Goal: Check status: Check status

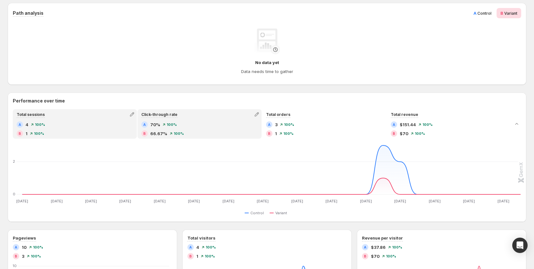
scroll to position [127, 0]
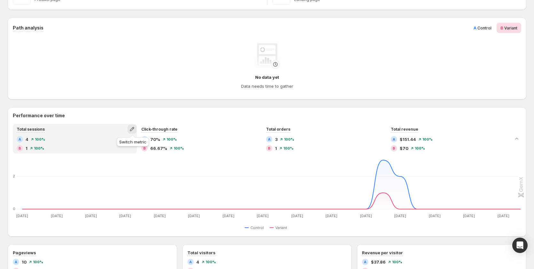
click at [133, 130] on icon "button" at bounding box center [132, 129] width 6 height 6
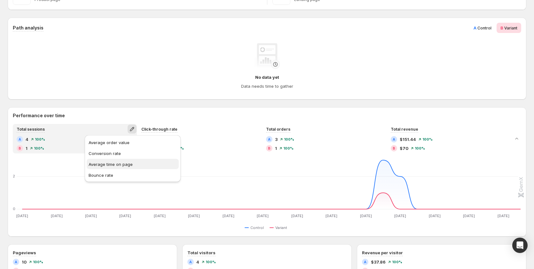
click at [114, 164] on span "Average time on page" at bounding box center [111, 164] width 44 height 5
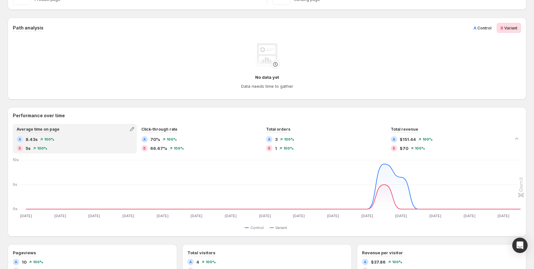
scroll to position [0, 0]
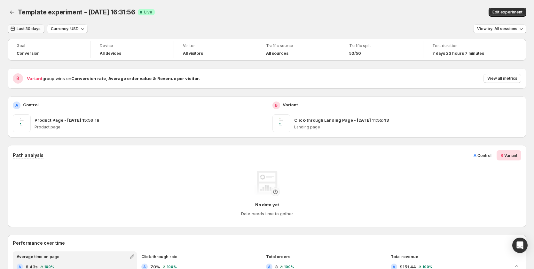
click at [32, 28] on span "Last 30 days" at bounding box center [29, 28] width 24 height 5
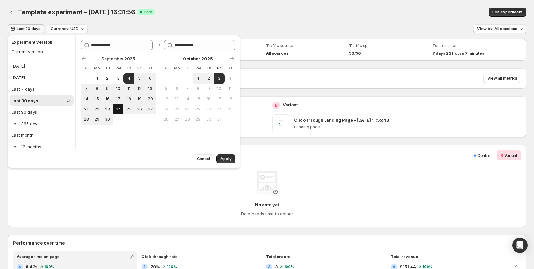
click at [118, 109] on span "24" at bounding box center [118, 109] width 5 height 5
type input "**********"
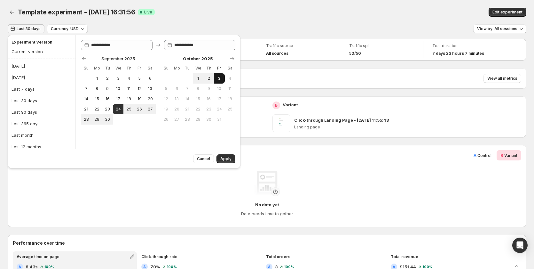
click at [218, 77] on span "3" at bounding box center [219, 78] width 5 height 5
type input "**********"
click at [226, 156] on button "Apply" at bounding box center [226, 158] width 19 height 9
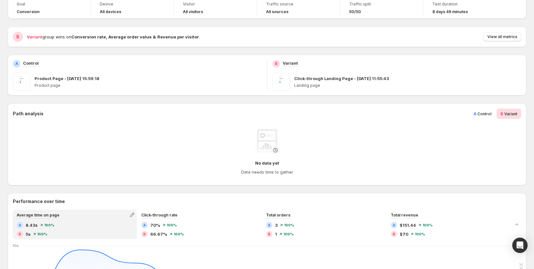
scroll to position [32, 0]
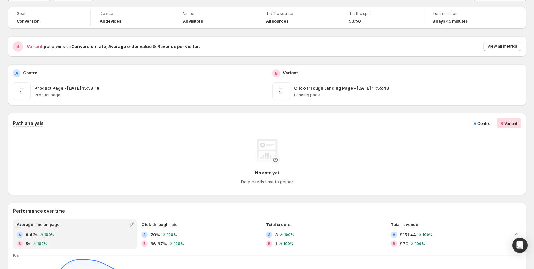
click at [484, 124] on span "Control" at bounding box center [485, 123] width 14 height 5
click at [507, 123] on span "B Variant" at bounding box center [509, 123] width 17 height 6
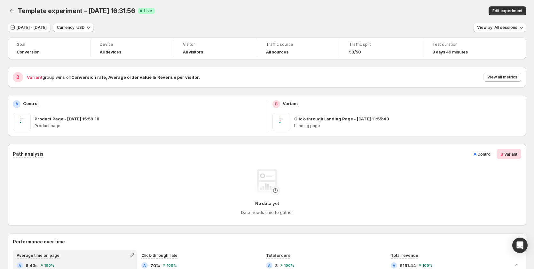
scroll to position [0, 0]
